Goal: Information Seeking & Learning: Learn about a topic

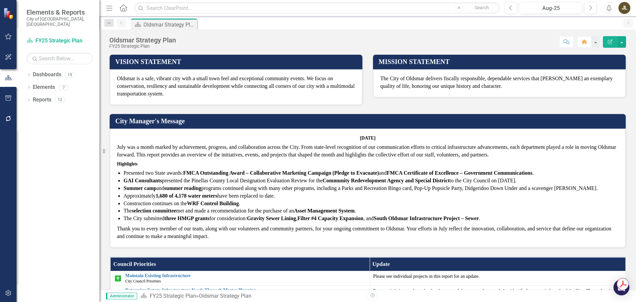
click at [25, 69] on div "Dropdown Dashboards 19 City Council Priorities Dropdown FY25 Strategic Plan FY2…" at bounding box center [58, 185] width 83 height 232
click at [28, 73] on icon "Dropdown" at bounding box center [28, 75] width 5 height 4
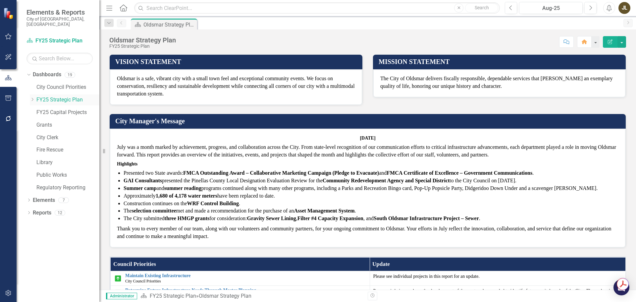
click at [32, 97] on icon "Dropdown" at bounding box center [32, 99] width 5 height 4
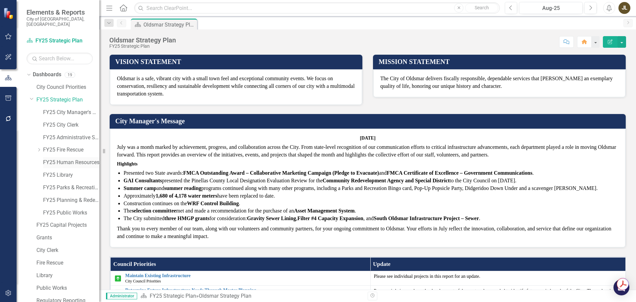
click at [75, 159] on link "FY25 Human Resources" at bounding box center [71, 163] width 56 height 8
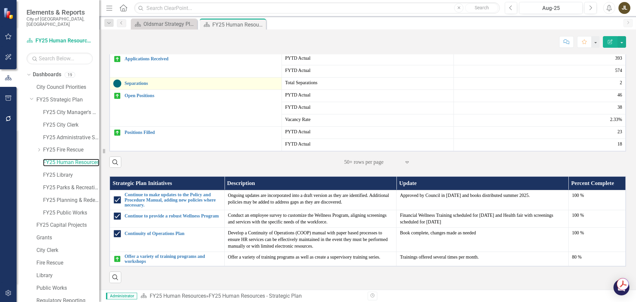
scroll to position [298, 0]
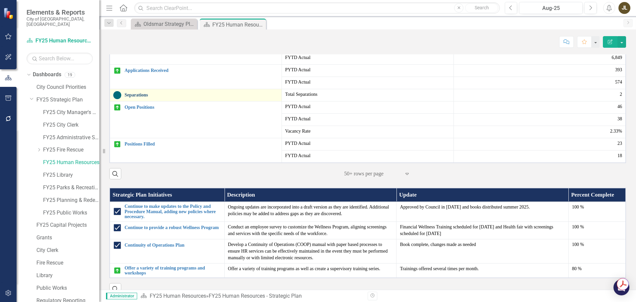
click at [139, 97] on link "Separations" at bounding box center [201, 94] width 154 height 5
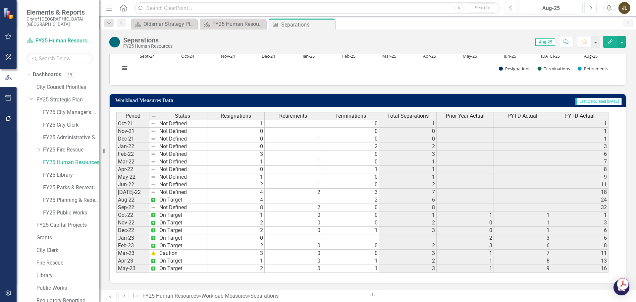
drag, startPoint x: 331, startPoint y: 23, endPoint x: 329, endPoint y: 26, distance: 3.7
click at [0, 0] on icon "Close" at bounding box center [0, 0] width 0 height 0
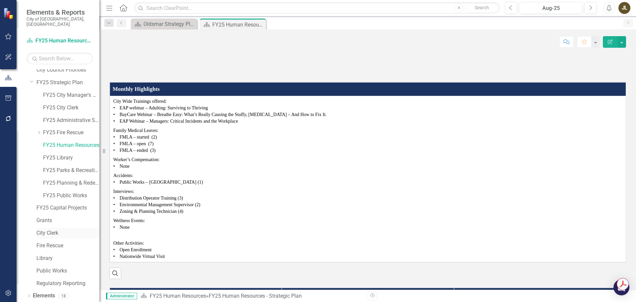
scroll to position [25, 0]
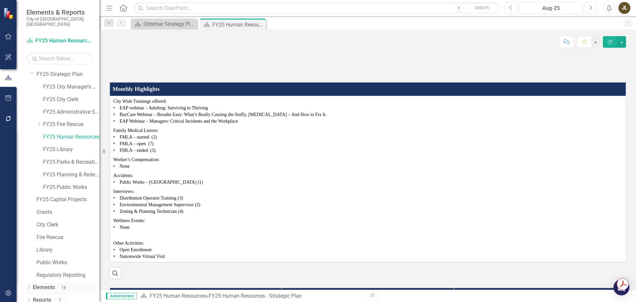
click at [53, 285] on link "Elements" at bounding box center [44, 287] width 22 height 8
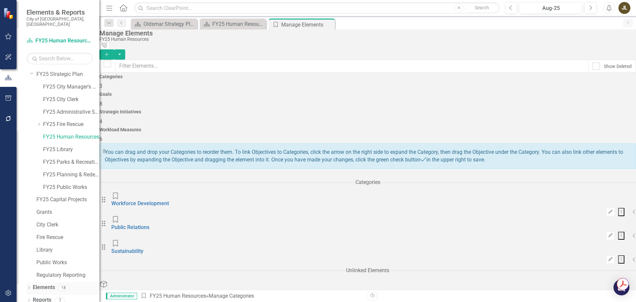
click at [29, 286] on icon "Dropdown" at bounding box center [28, 288] width 5 height 4
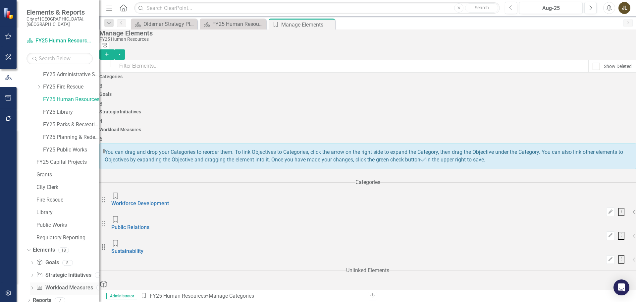
click at [66, 284] on link "Workload Measures Workload Measures" at bounding box center [64, 288] width 57 height 8
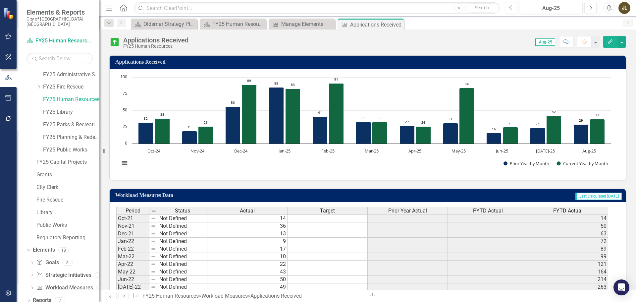
scroll to position [186, 0]
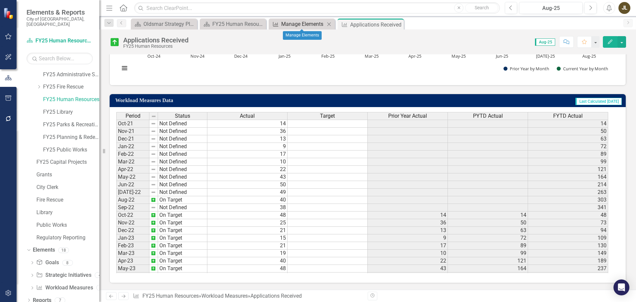
click at [302, 23] on div "Manage Elements" at bounding box center [303, 24] width 44 height 8
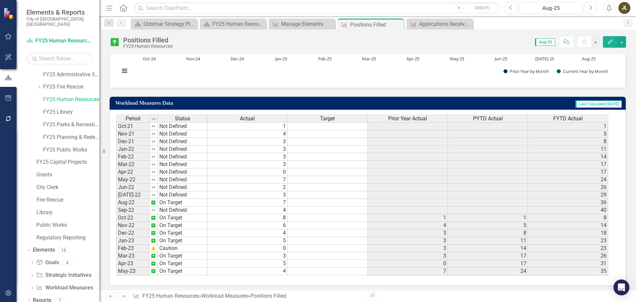
scroll to position [186, 0]
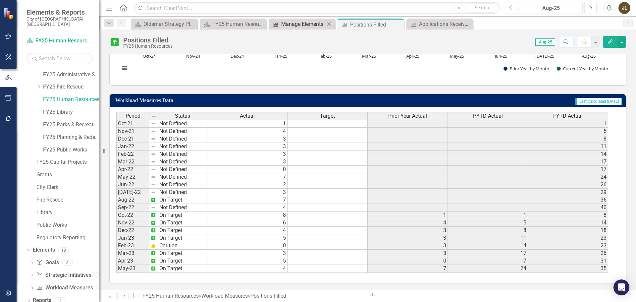
click at [307, 26] on div "Manage Elements" at bounding box center [303, 24] width 44 height 8
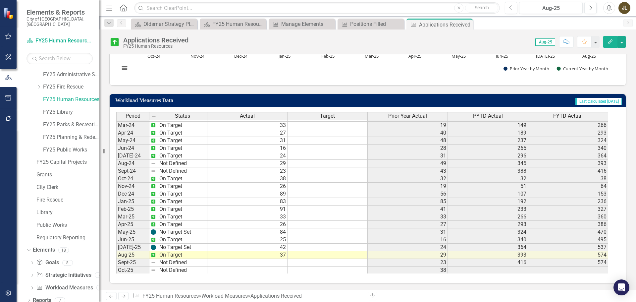
scroll to position [220, 0]
click at [365, 23] on div "Positions Filled" at bounding box center [372, 24] width 44 height 8
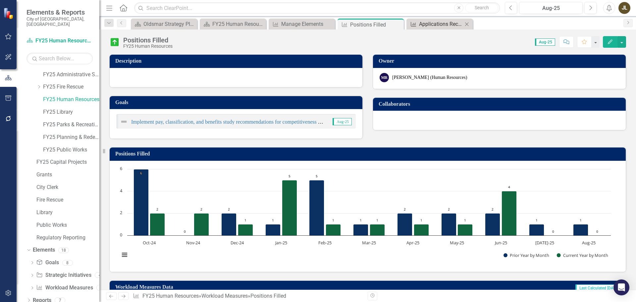
click at [420, 27] on div "Applications Received" at bounding box center [441, 24] width 44 height 8
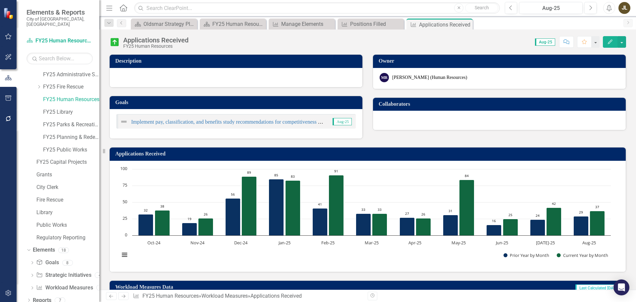
click at [123, 295] on icon "Next" at bounding box center [124, 296] width 6 height 4
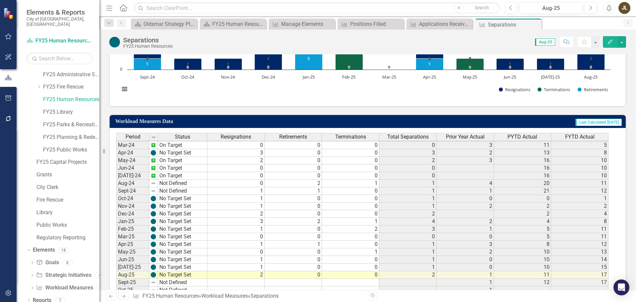
click at [125, 296] on icon at bounding box center [124, 295] width 4 height 3
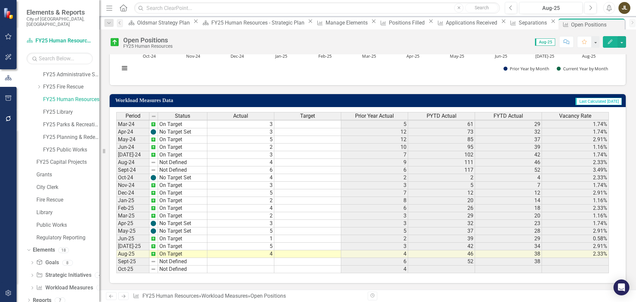
click at [120, 295] on link "Next" at bounding box center [123, 296] width 11 height 8
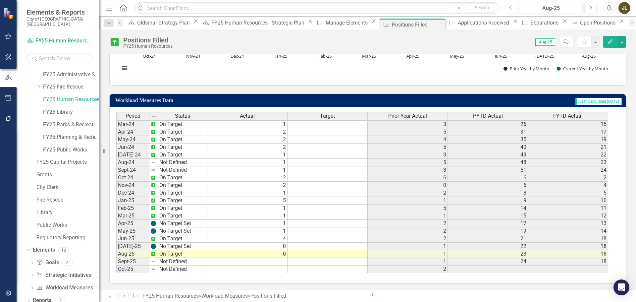
click at [126, 296] on link "Next" at bounding box center [123, 296] width 11 height 8
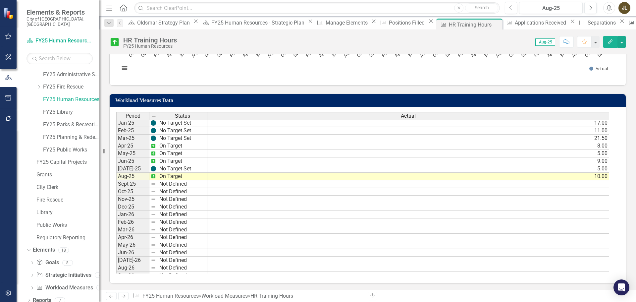
click at [123, 294] on icon "Next" at bounding box center [124, 296] width 6 height 4
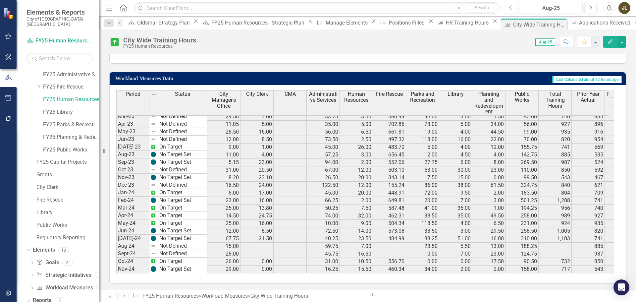
click at [123, 295] on icon "Next" at bounding box center [124, 296] width 6 height 4
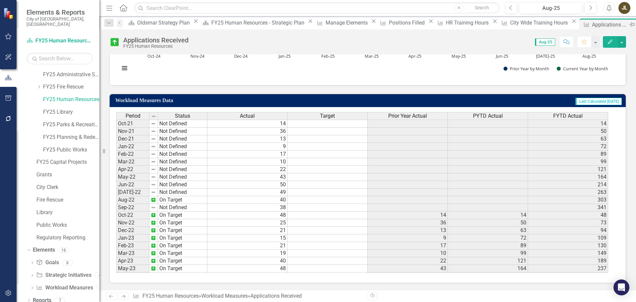
click at [635, 25] on icon "Close" at bounding box center [639, 24] width 7 height 5
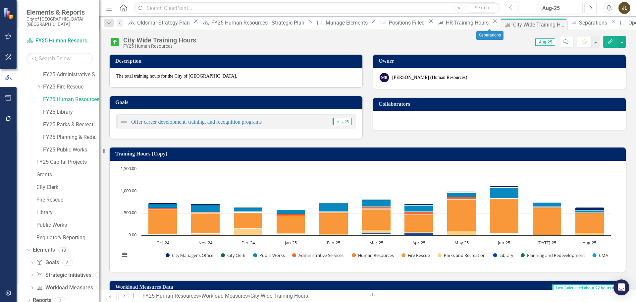
click at [612, 23] on icon at bounding box center [614, 22] width 4 height 4
click at [617, 23] on icon "Close" at bounding box center [620, 21] width 7 height 5
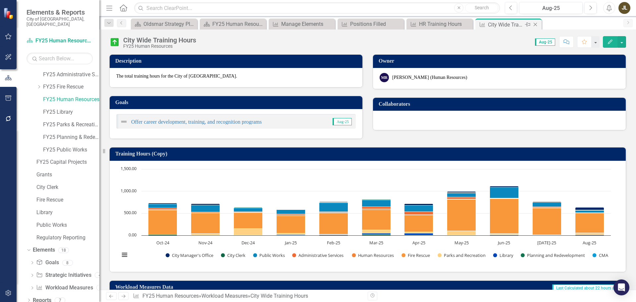
click at [538, 25] on icon "Close" at bounding box center [535, 24] width 7 height 5
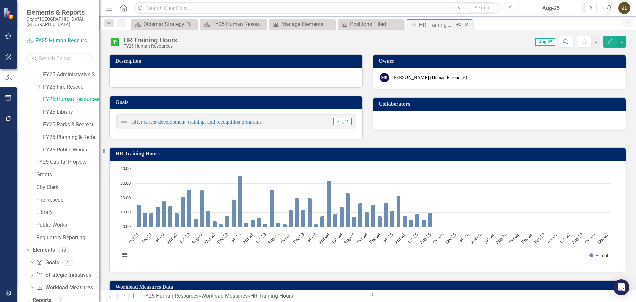
click at [467, 25] on icon "Close" at bounding box center [466, 24] width 7 height 5
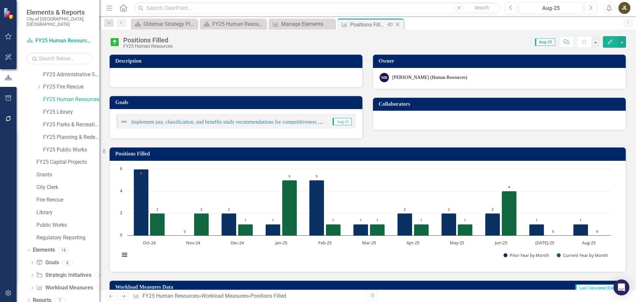
click at [400, 26] on icon "Close" at bounding box center [397, 24] width 7 height 5
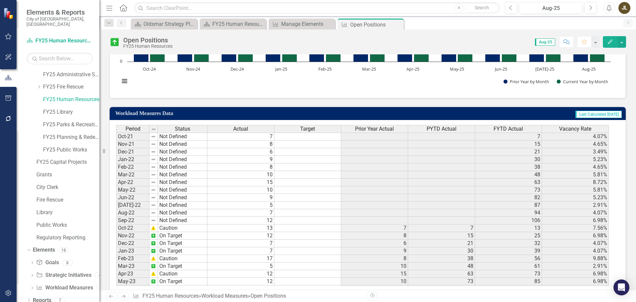
scroll to position [186, 0]
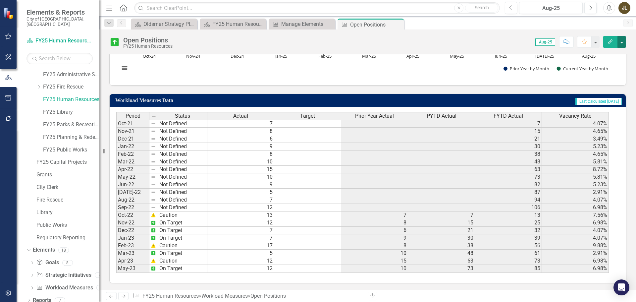
click at [624, 37] on button "button" at bounding box center [621, 42] width 9 height 12
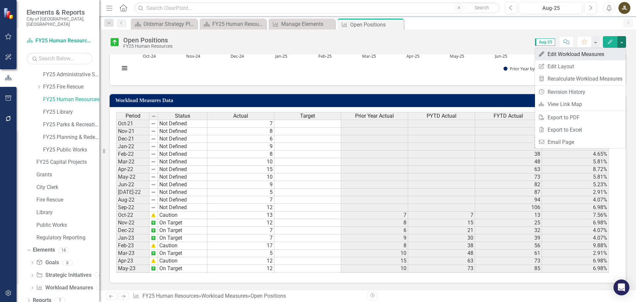
click at [592, 59] on link "Edit Edit Workload Measures" at bounding box center [580, 54] width 91 height 12
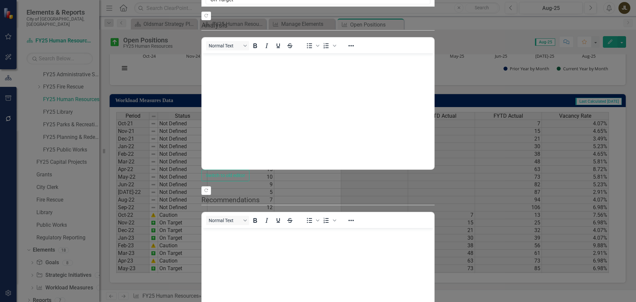
scroll to position [0, 0]
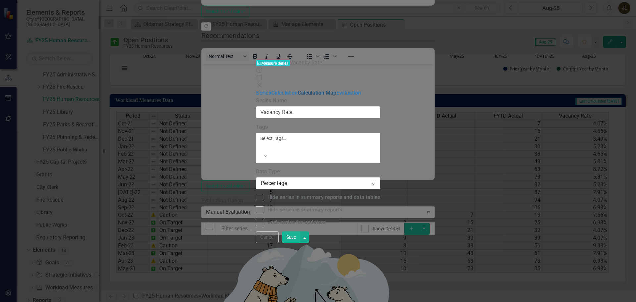
click at [298, 90] on link "Calculation Map" at bounding box center [317, 93] width 38 height 6
